Goal: Find contact information: Find contact information

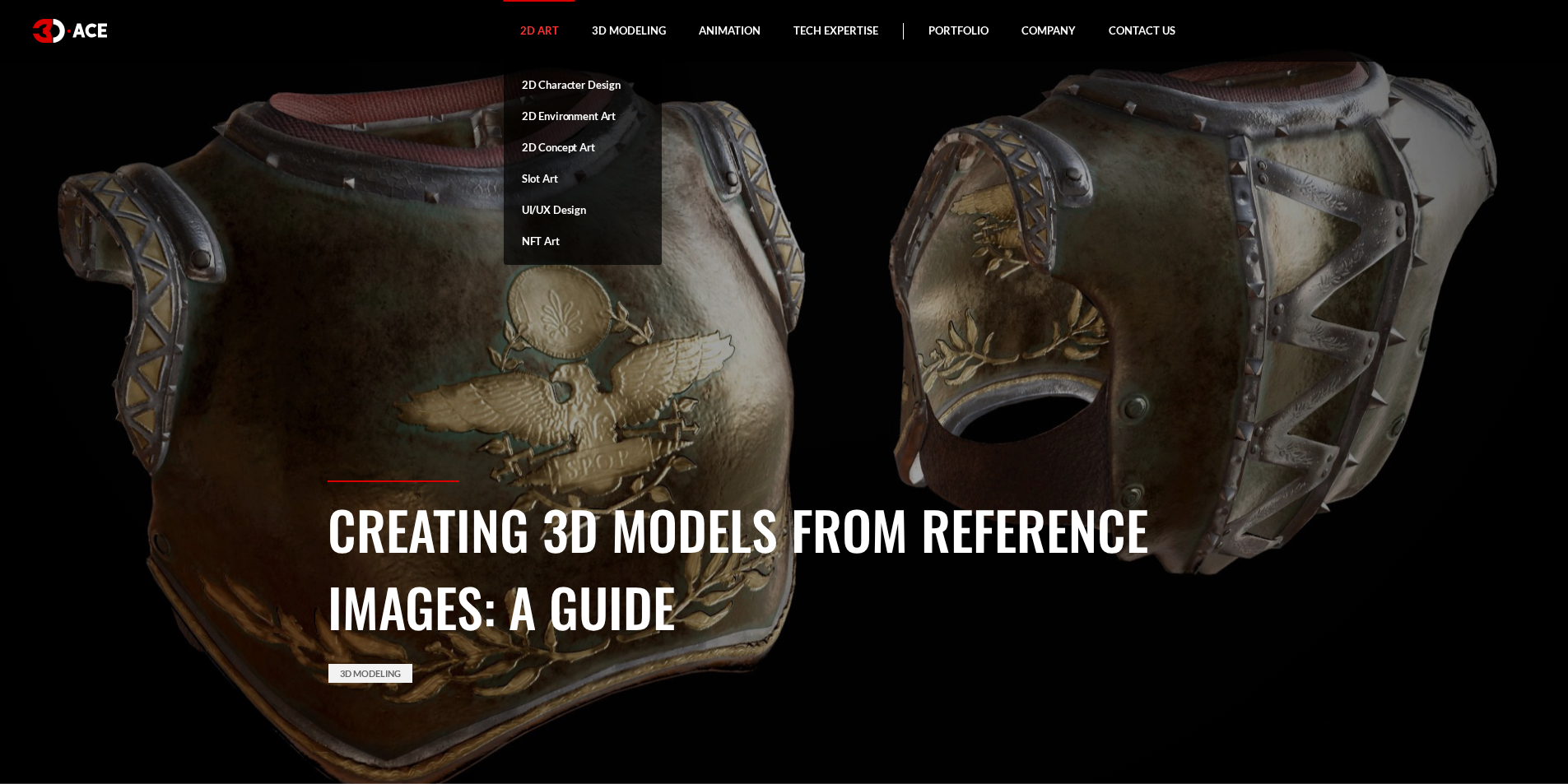
click at [521, 33] on link "2D Art" at bounding box center [539, 31] width 71 height 61
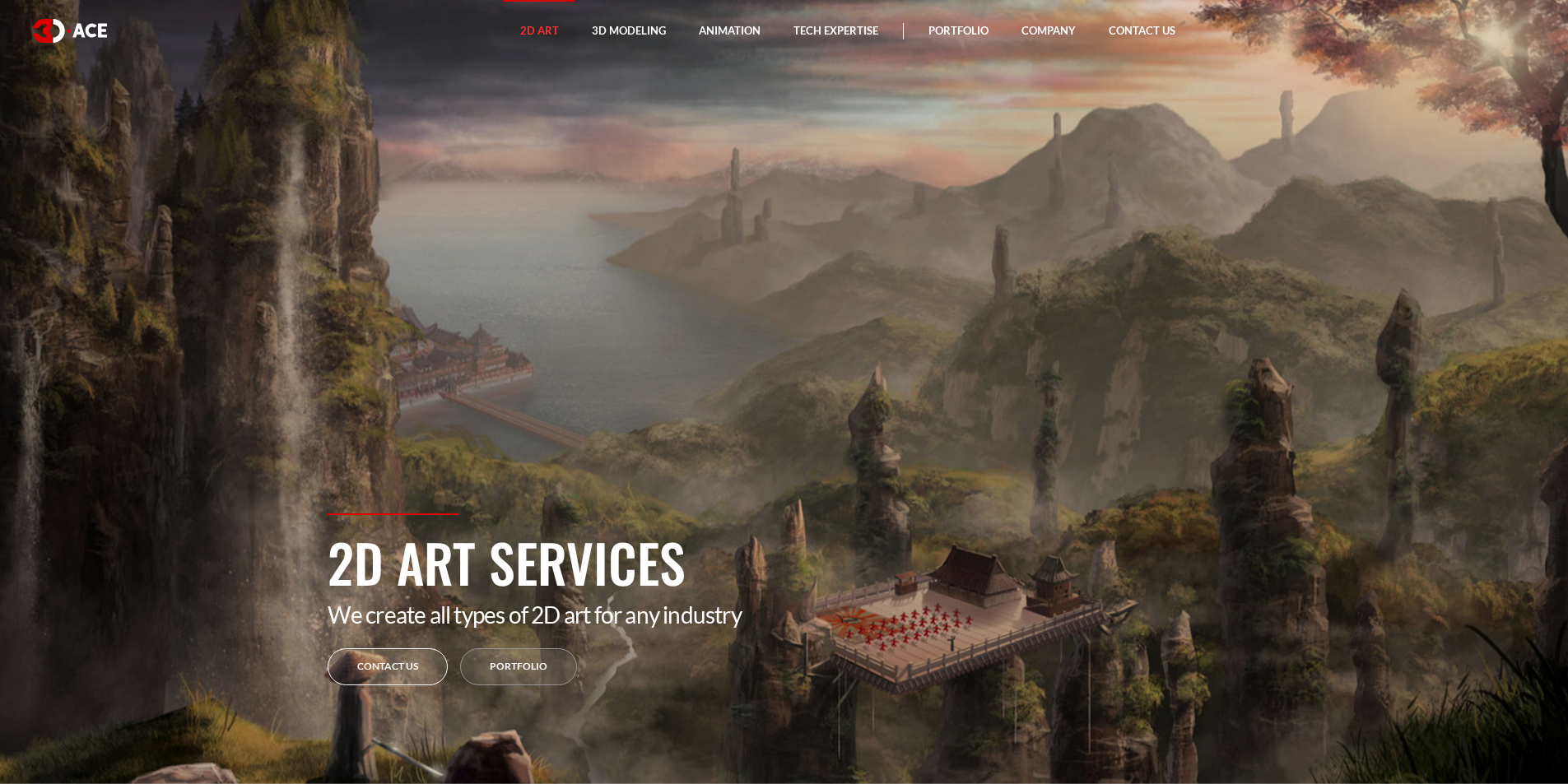
click at [397, 655] on link "Contact Us" at bounding box center [387, 667] width 120 height 37
